Goal: Task Accomplishment & Management: Manage account settings

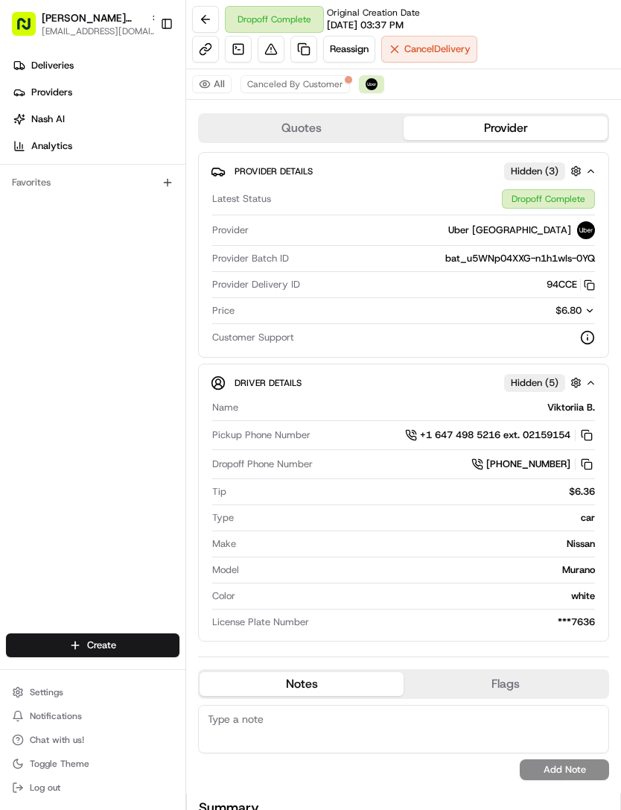
click at [51, 694] on span "Settings" at bounding box center [47, 692] width 34 height 12
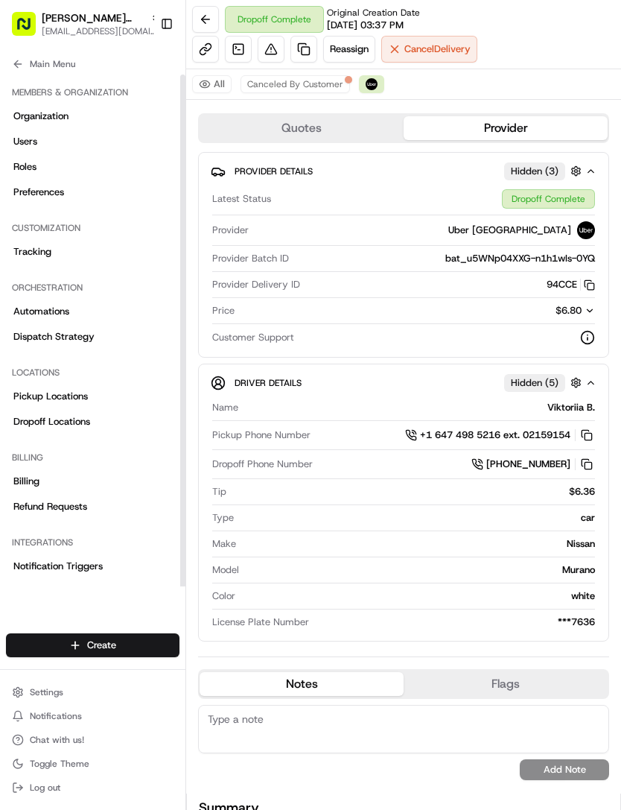
click at [66, 339] on span "Dispatch Strategy" at bounding box center [53, 336] width 81 height 13
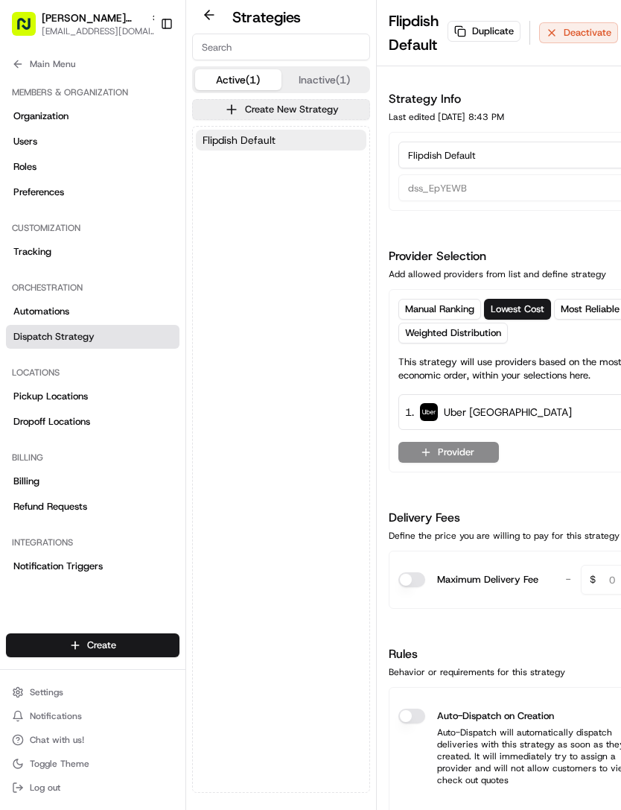
click at [408, 712] on button "Auto-Dispatch on Creation" at bounding box center [412, 716] width 27 height 15
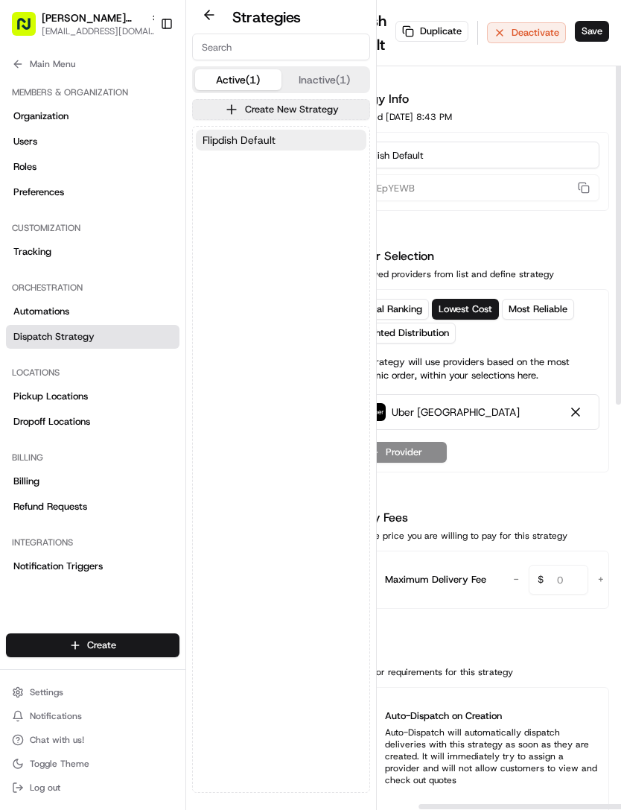
scroll to position [0, 51]
click at [594, 21] on button "Save" at bounding box center [593, 31] width 34 height 21
